Goal: Task Accomplishment & Management: Manage account settings

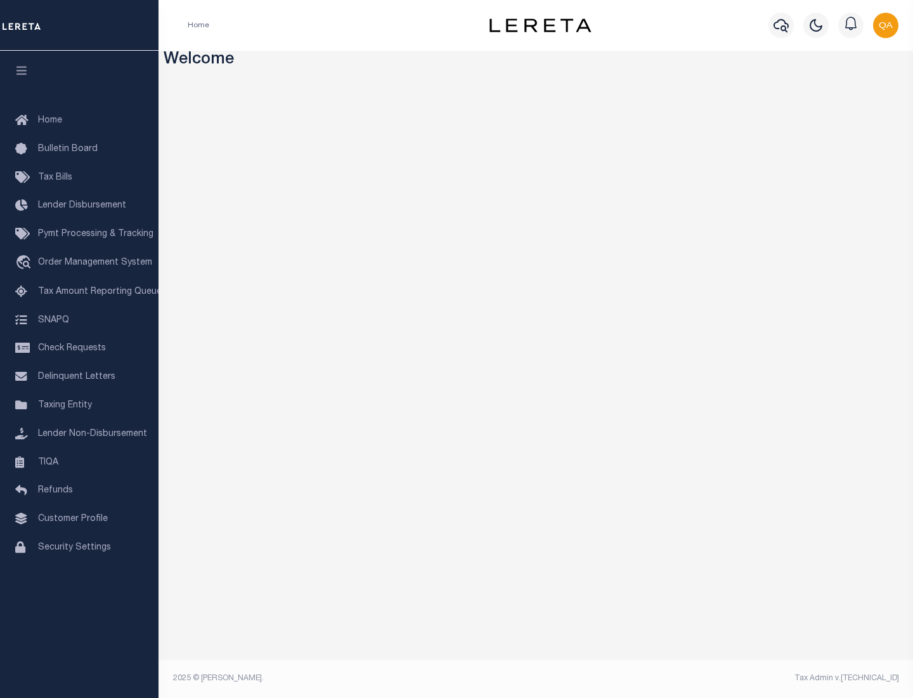
click at [79, 348] on span "Check Requests" at bounding box center [72, 348] width 68 height 9
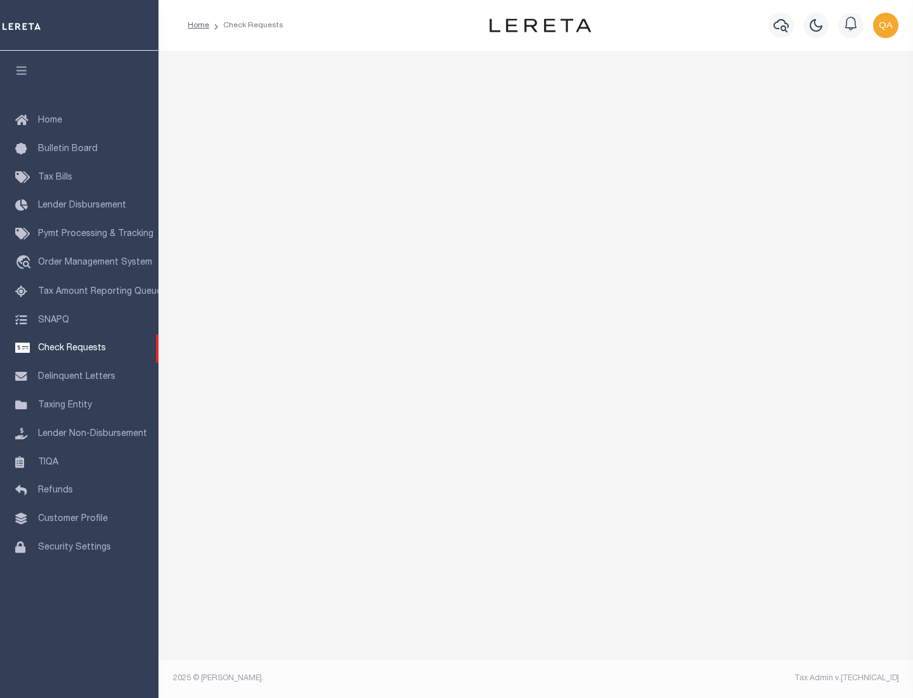
select select "50"
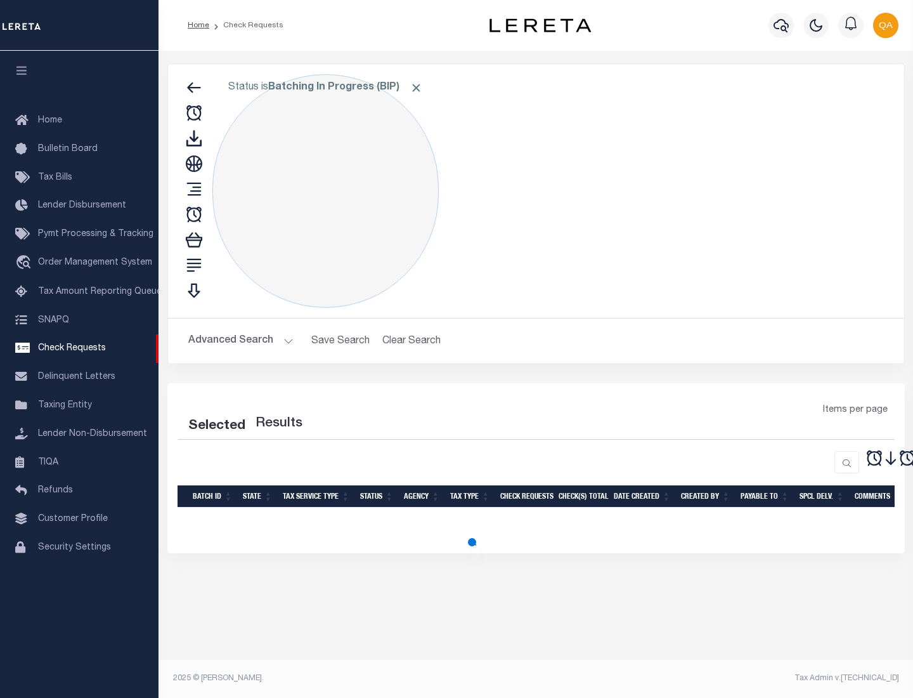
select select "50"
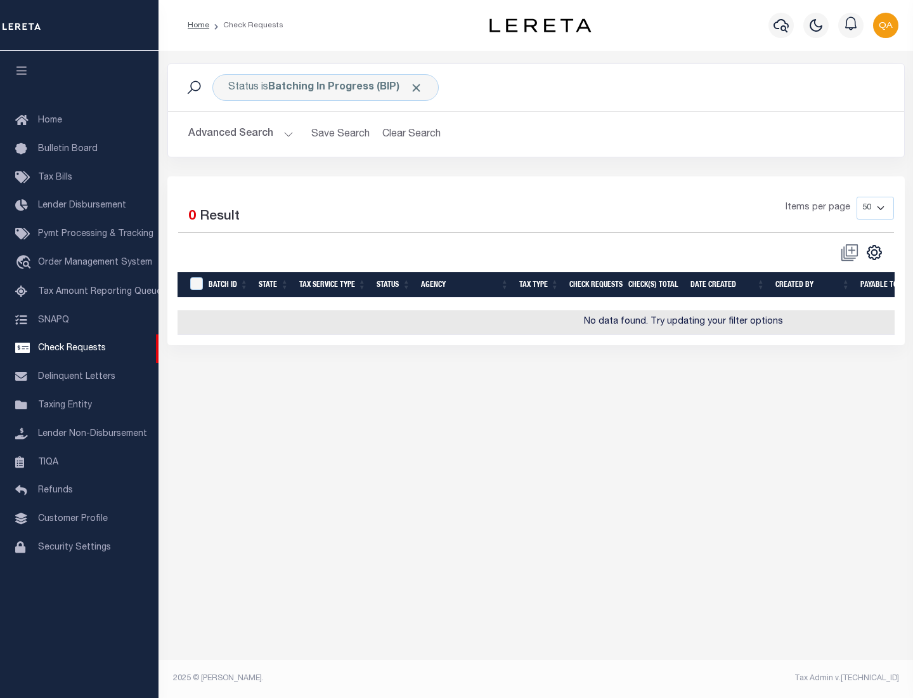
click at [417, 88] on span "Click to Remove" at bounding box center [416, 87] width 13 height 13
